Goal: Task Accomplishment & Management: Complete application form

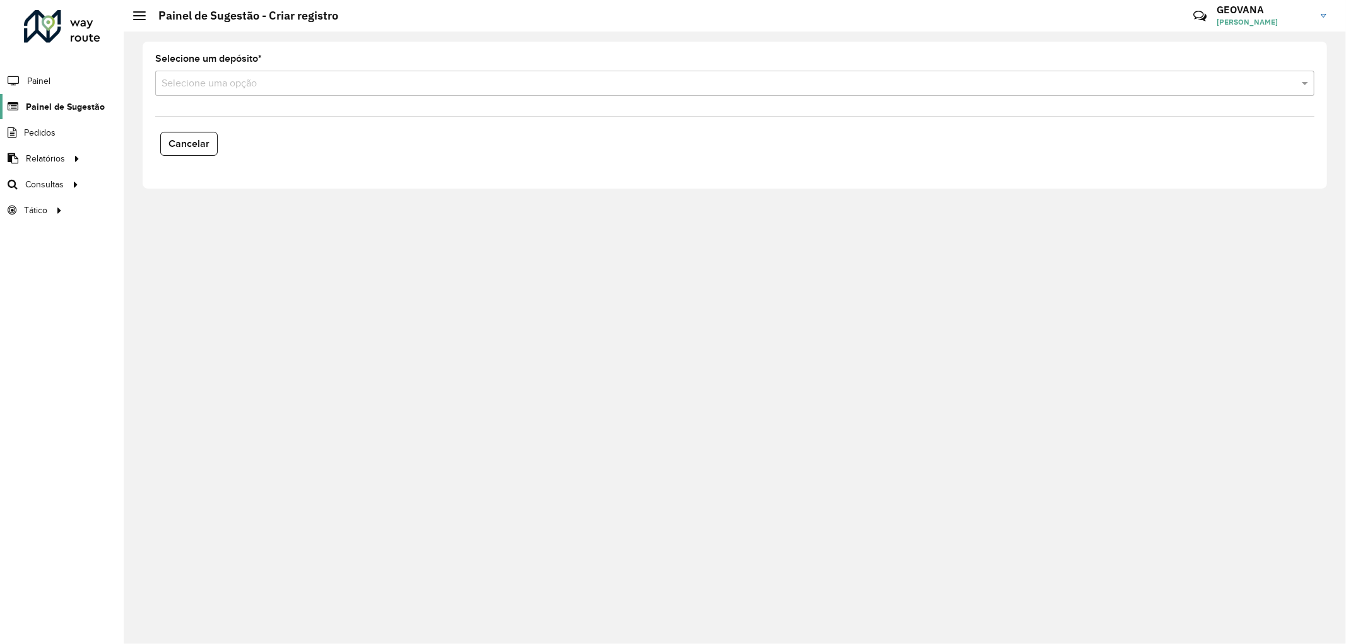
click at [93, 104] on span "Painel de Sugestão" at bounding box center [65, 106] width 79 height 13
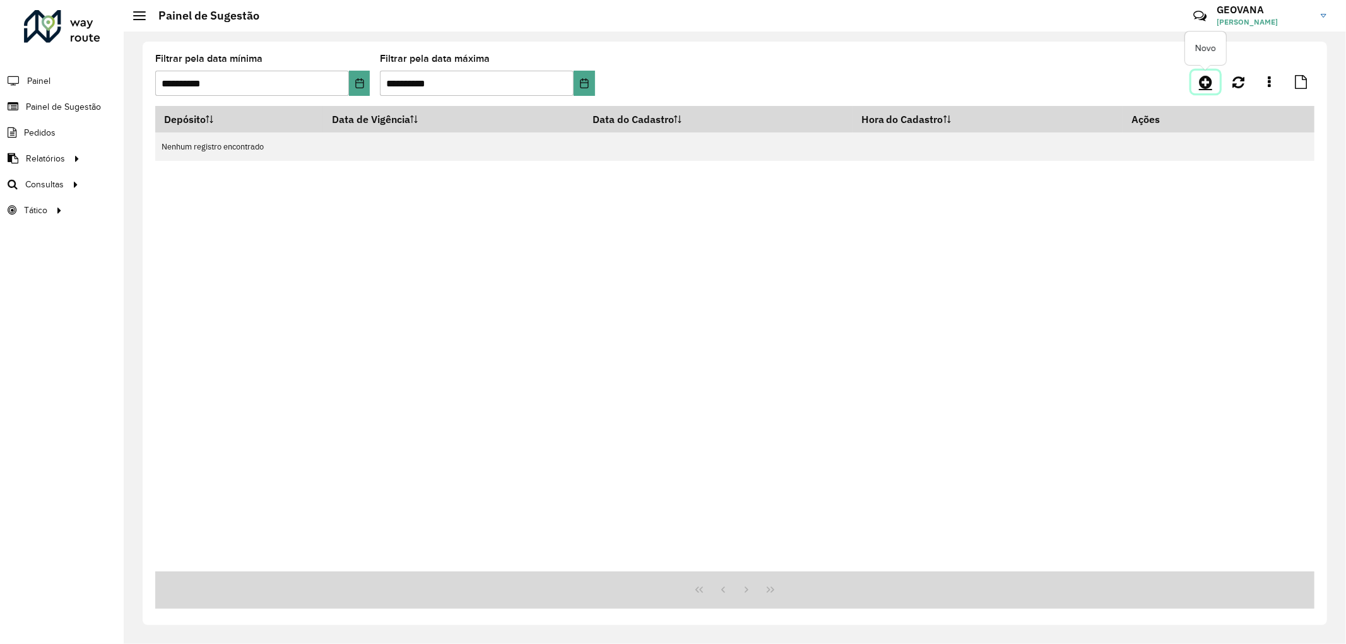
click at [1212, 80] on icon at bounding box center [1205, 81] width 13 height 15
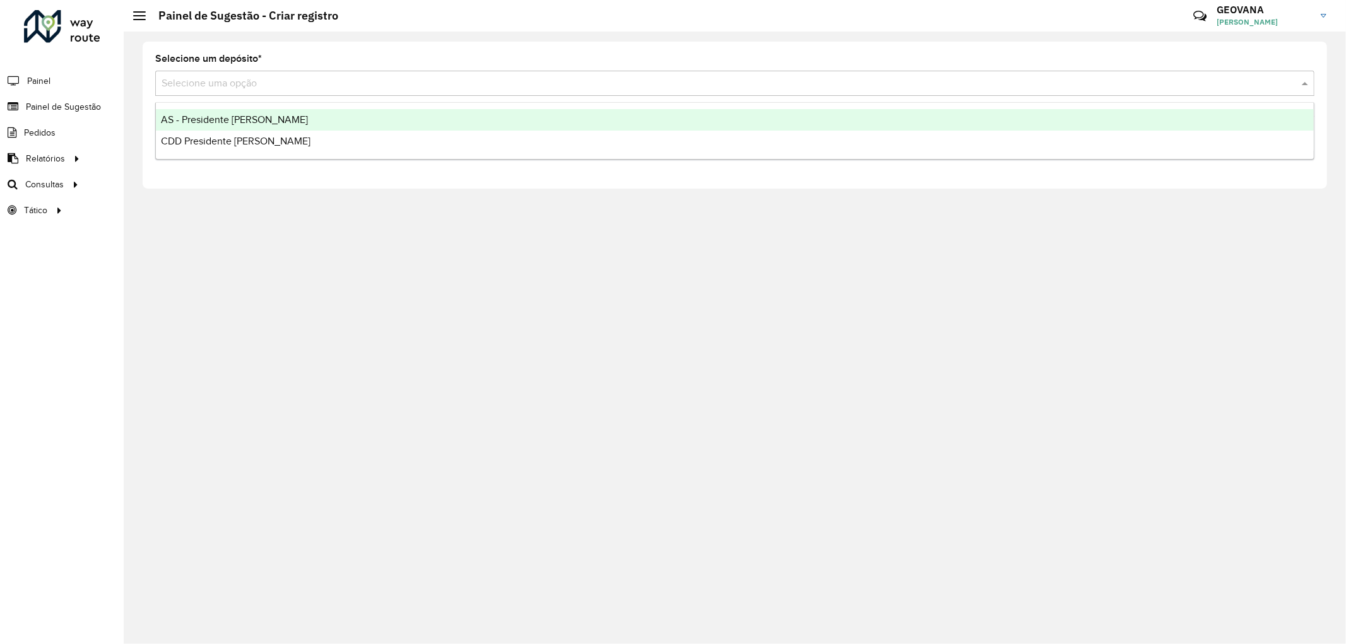
click at [244, 95] on div "Selecione uma opção" at bounding box center [735, 83] width 1160 height 25
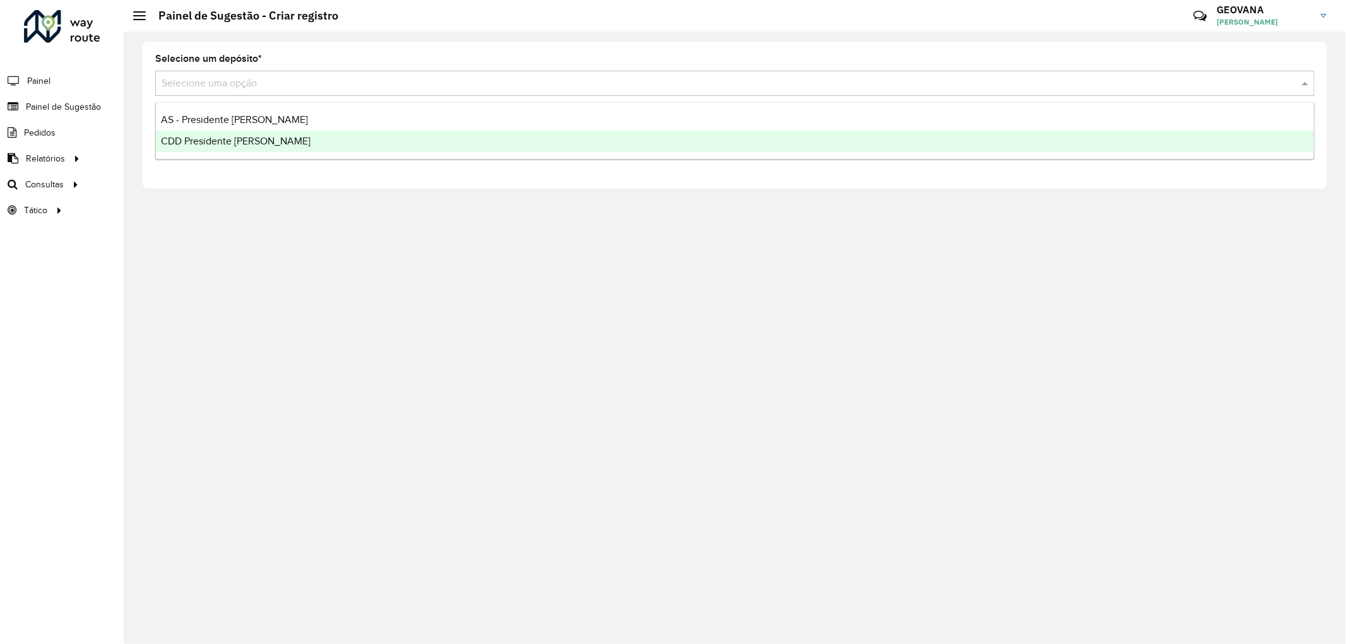
click at [224, 137] on span "CDD Presidente [PERSON_NAME]" at bounding box center [236, 141] width 150 height 11
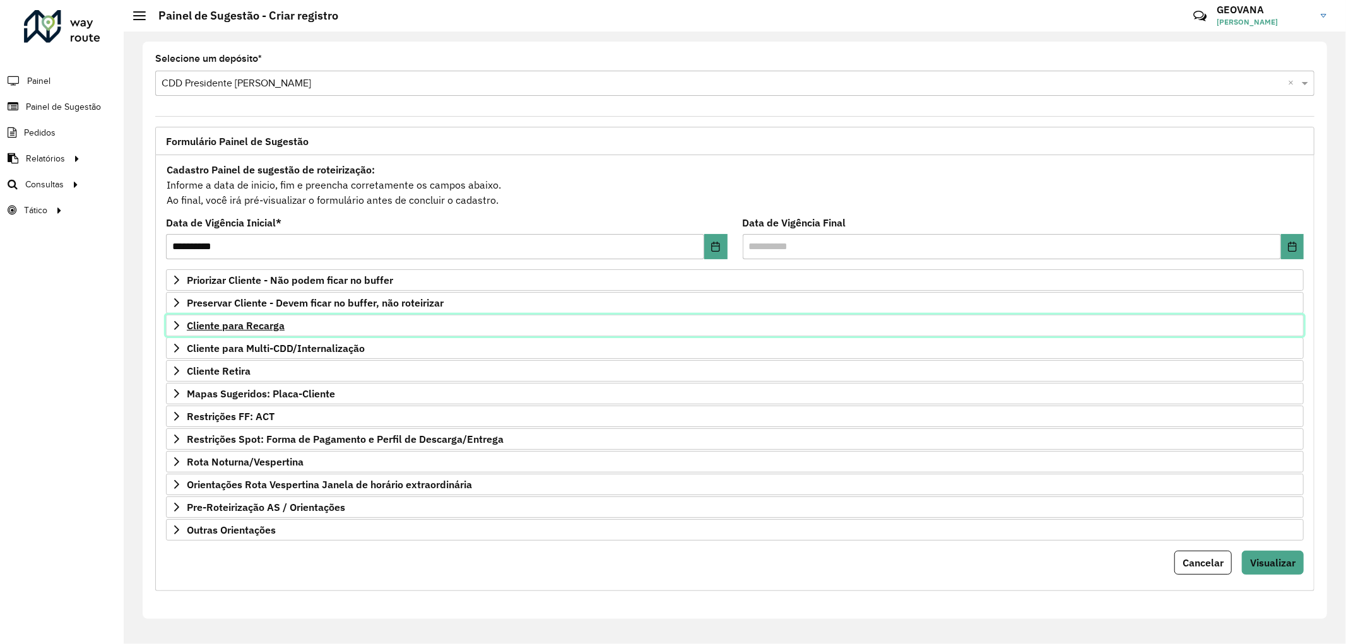
click at [264, 322] on span "Cliente para Recarga" at bounding box center [236, 326] width 98 height 10
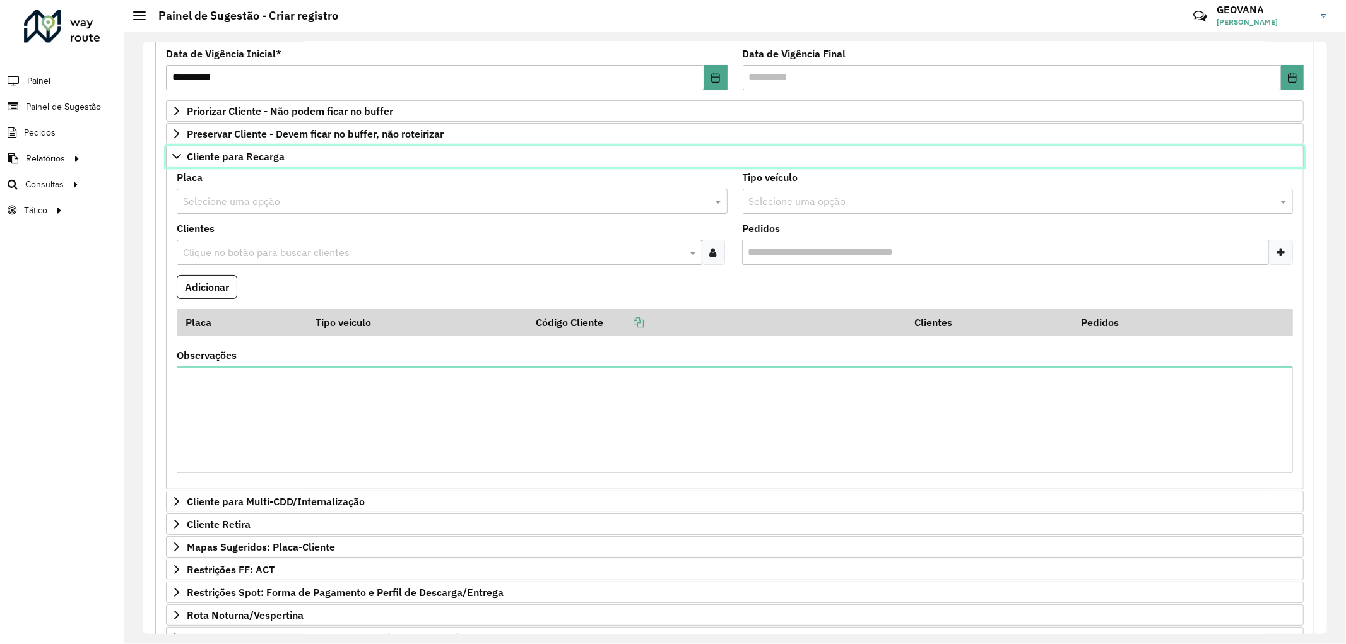
scroll to position [99, 0]
